Goal: Navigation & Orientation: Find specific page/section

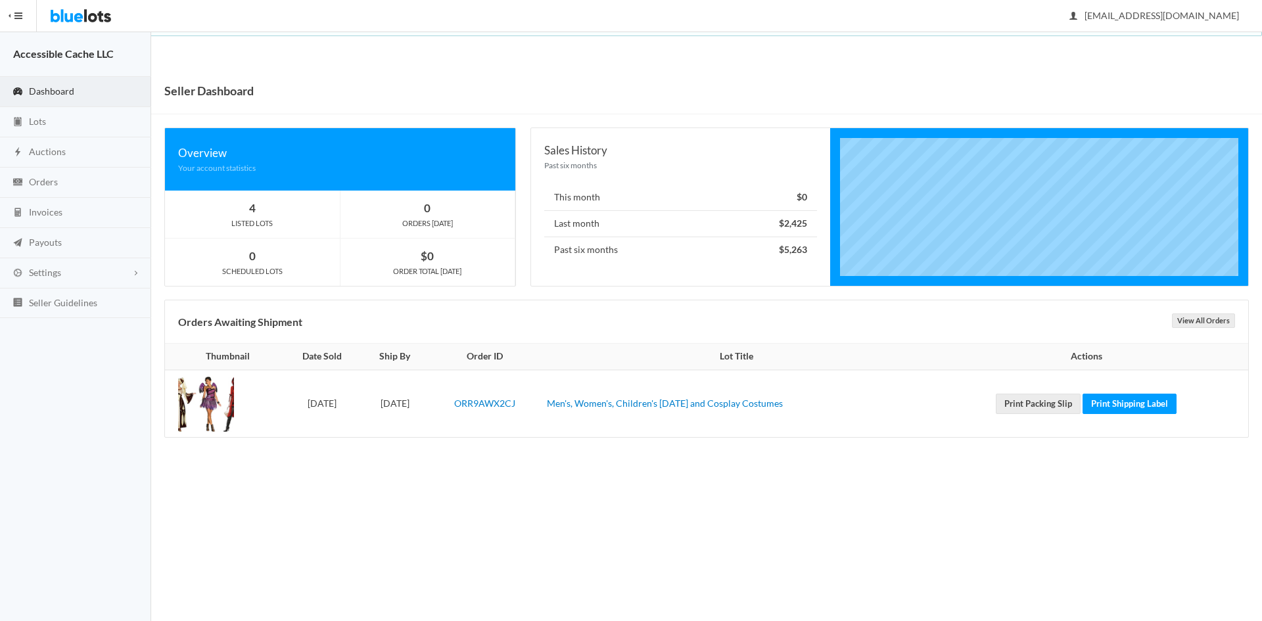
click at [44, 85] on span "Dashboard" at bounding box center [51, 90] width 45 height 11
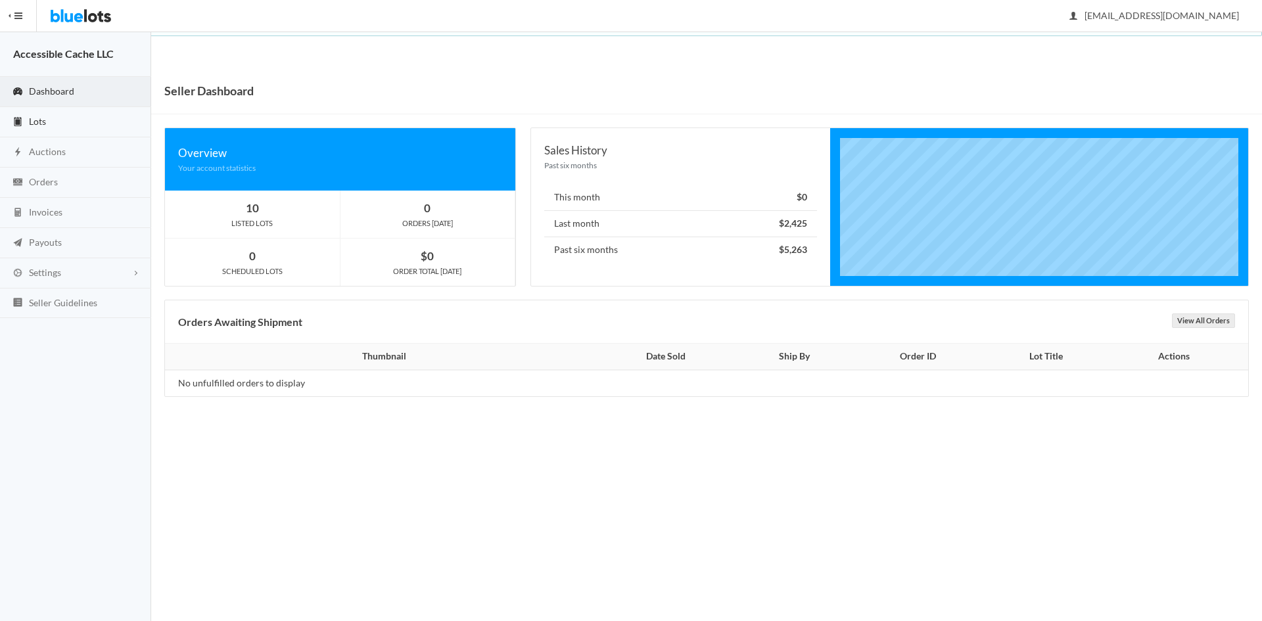
click at [39, 118] on span "Lots" at bounding box center [37, 121] width 17 height 11
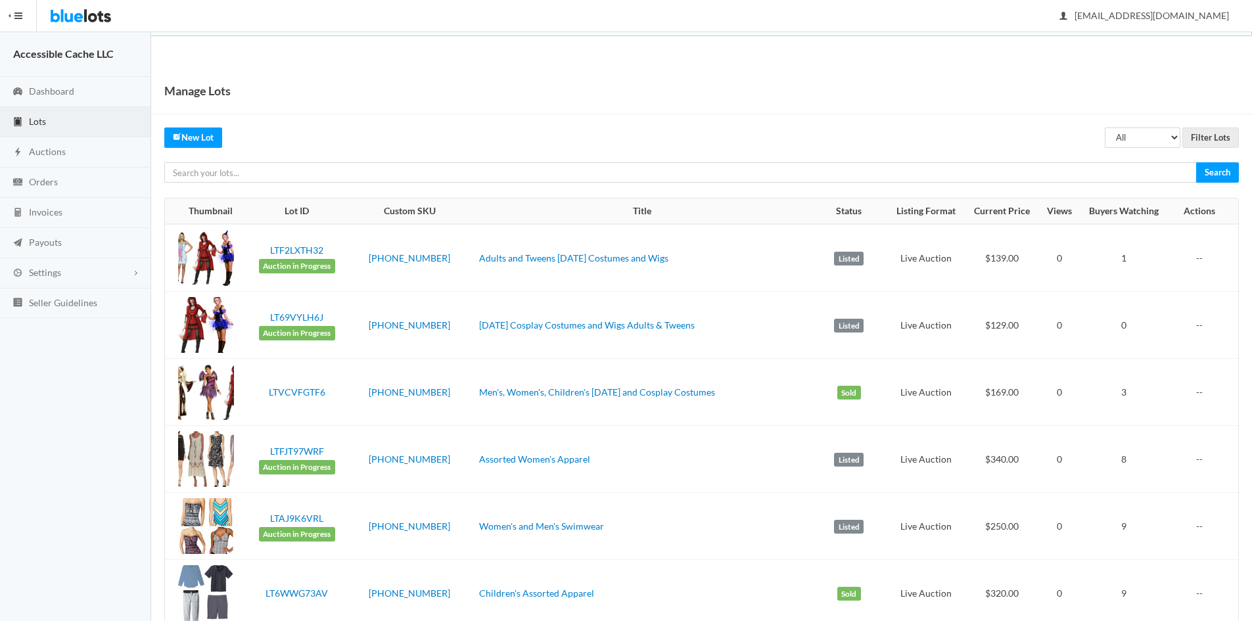
drag, startPoint x: 1258, startPoint y: 97, endPoint x: 1221, endPoint y: 67, distance: 47.7
click at [1221, 67] on html "Bluelots is for sale. If you are interested in purchasing the business, please …" at bounding box center [626, 310] width 1252 height 621
